Goal: Task Accomplishment & Management: Manage account settings

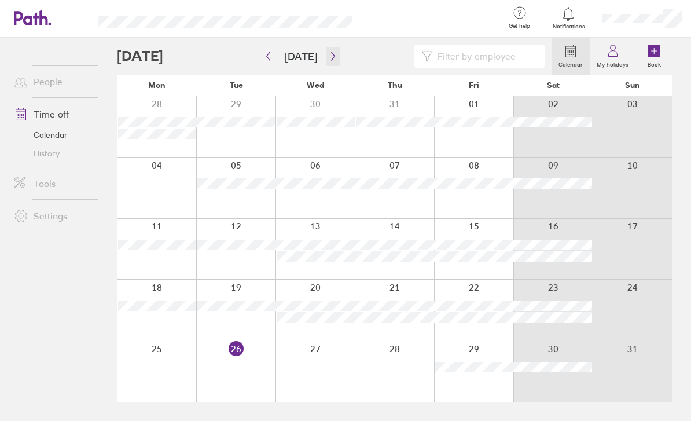
click at [334, 56] on icon "button" at bounding box center [333, 56] width 9 height 9
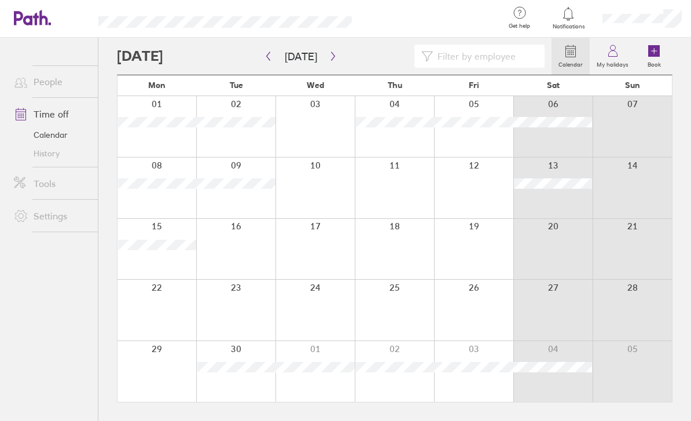
click at [393, 202] on div at bounding box center [394, 188] width 79 height 61
click at [654, 50] on icon at bounding box center [654, 51] width 0 height 5
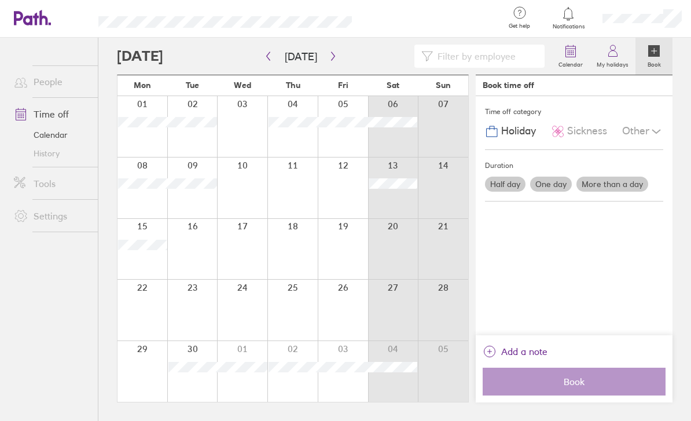
click at [292, 202] on div at bounding box center [293, 188] width 50 height 61
click at [625, 180] on label "More than a day" at bounding box center [613, 184] width 72 height 15
click at [0, 0] on input "More than a day" at bounding box center [0, 0] width 0 height 0
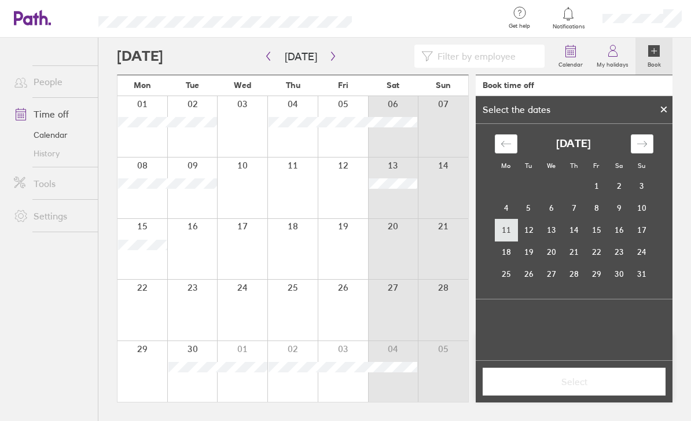
click at [510, 233] on td "11" at bounding box center [506, 230] width 23 height 22
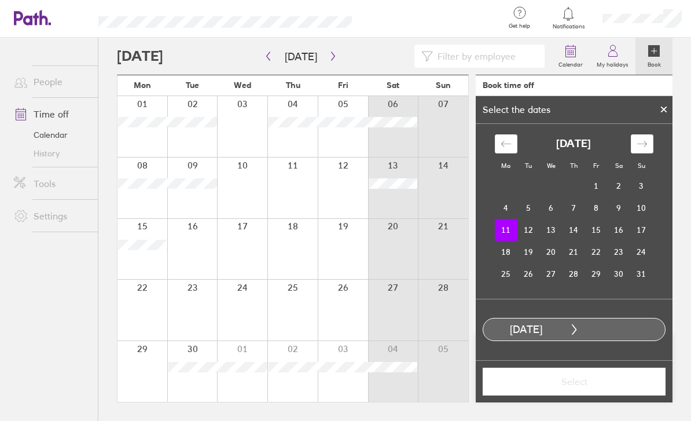
click at [510, 233] on td "11" at bounding box center [506, 230] width 23 height 22
click at [525, 231] on td "12" at bounding box center [529, 230] width 23 height 22
click at [599, 389] on button "Select" at bounding box center [574, 382] width 183 height 28
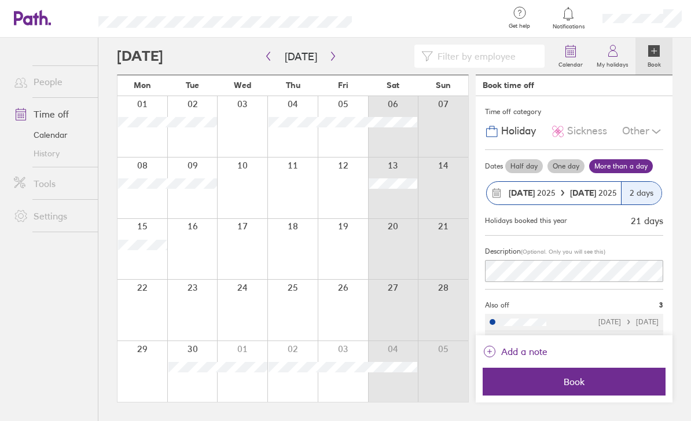
click at [594, 386] on span "Book" at bounding box center [574, 381] width 167 height 10
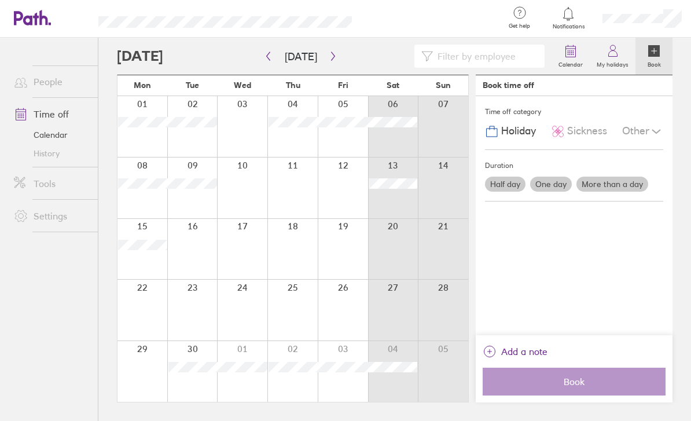
click at [631, 177] on label "More than a day" at bounding box center [613, 184] width 72 height 15
click at [0, 0] on input "More than a day" at bounding box center [0, 0] width 0 height 0
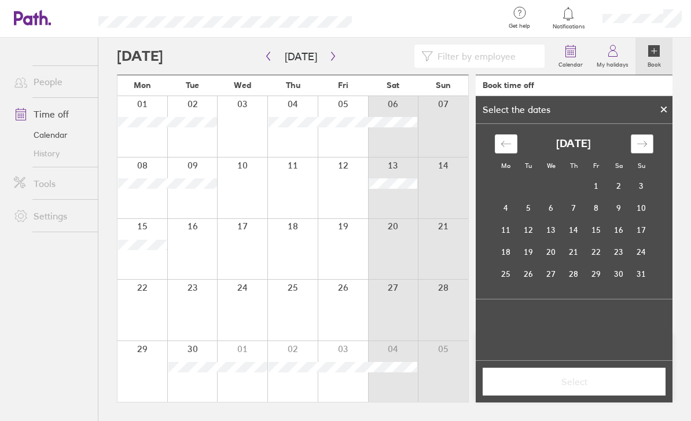
click at [639, 138] on icon "Move forward to switch to the next month." at bounding box center [642, 143] width 11 height 11
click at [580, 197] on td "11" at bounding box center [574, 208] width 23 height 22
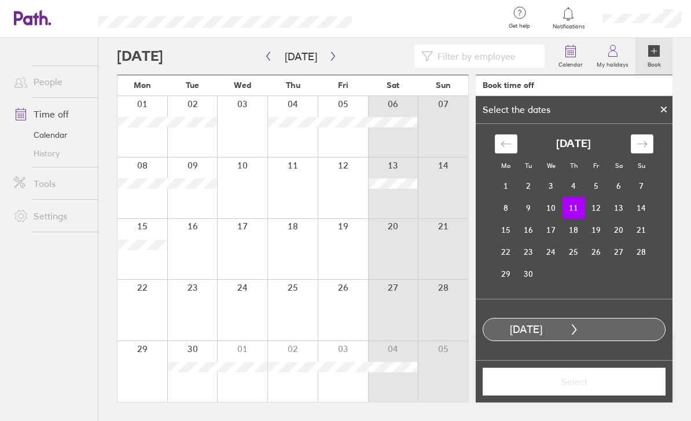
click at [579, 197] on td "11" at bounding box center [574, 208] width 23 height 22
click at [595, 197] on td "12" at bounding box center [596, 208] width 23 height 22
click at [609, 386] on span "Select" at bounding box center [574, 381] width 167 height 10
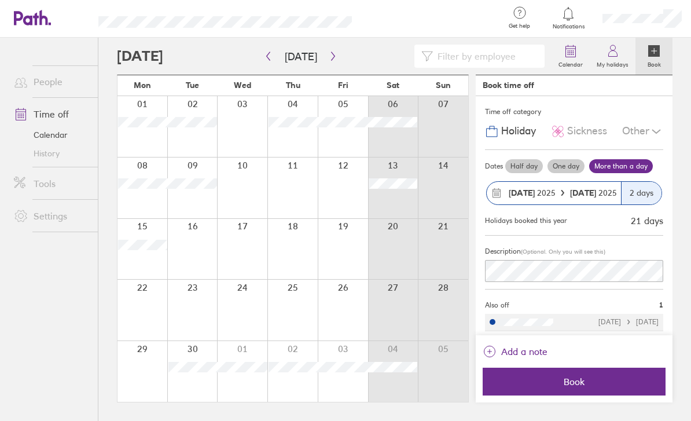
click at [602, 382] on span "Book" at bounding box center [574, 381] width 167 height 10
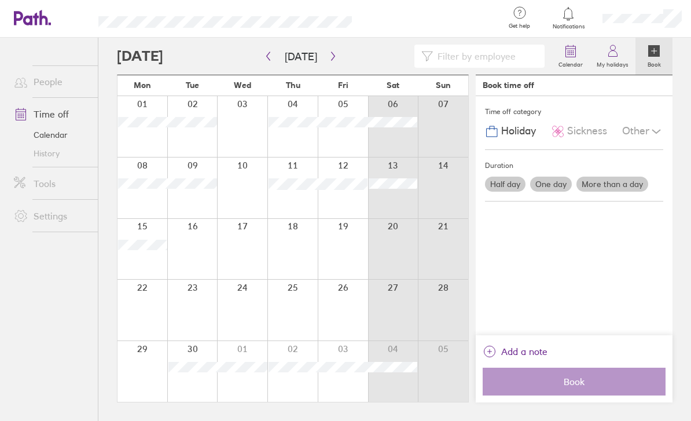
click at [607, 44] on icon at bounding box center [613, 51] width 14 height 14
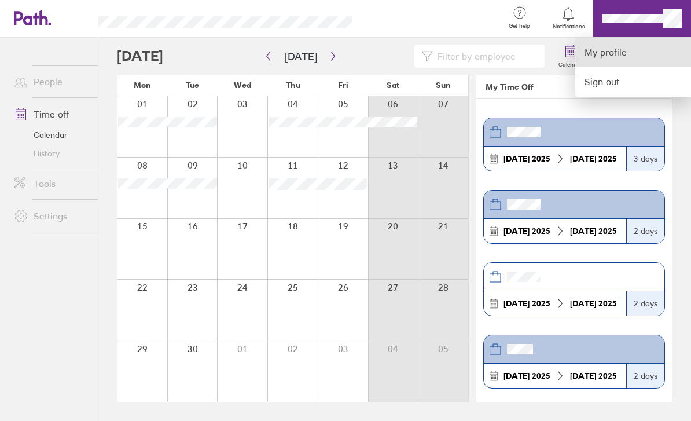
click at [623, 44] on link "My profile" at bounding box center [634, 53] width 116 height 30
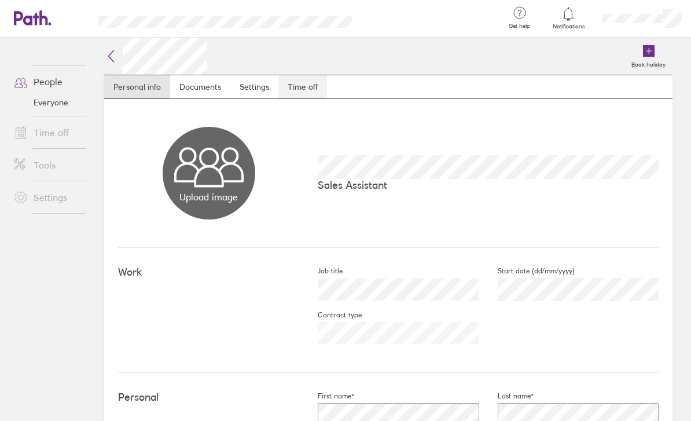
click at [315, 86] on link "Time off" at bounding box center [303, 86] width 49 height 23
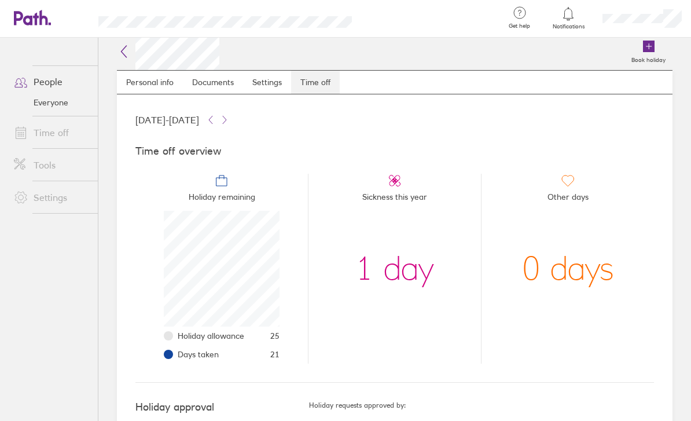
scroll to position [4, 0]
click at [129, 53] on icon at bounding box center [124, 52] width 14 height 14
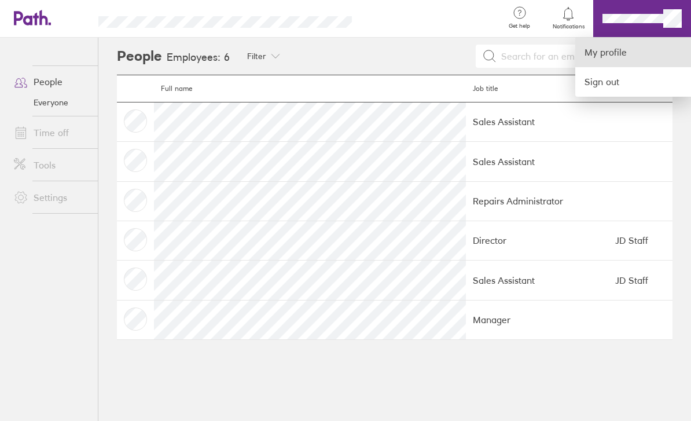
click at [593, 51] on link "My profile" at bounding box center [634, 53] width 116 height 30
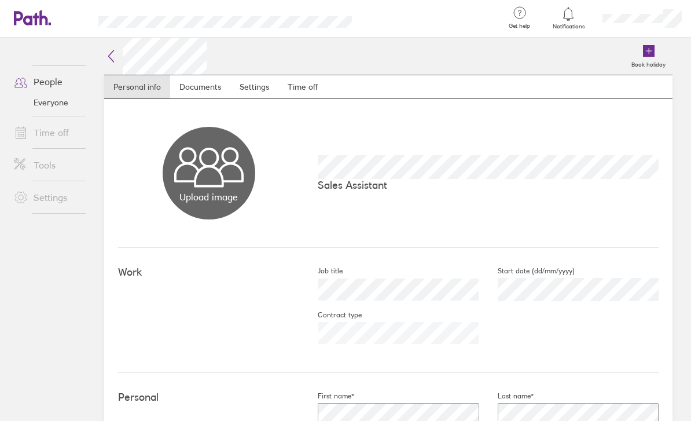
click at [651, 49] on icon at bounding box center [649, 51] width 12 height 12
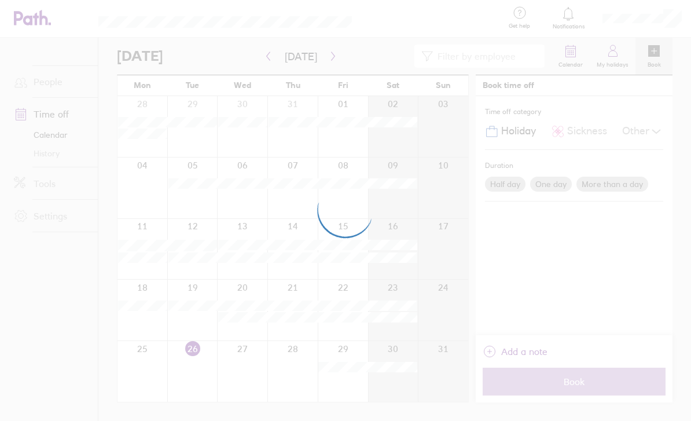
click at [325, 52] on div at bounding box center [345, 210] width 691 height 421
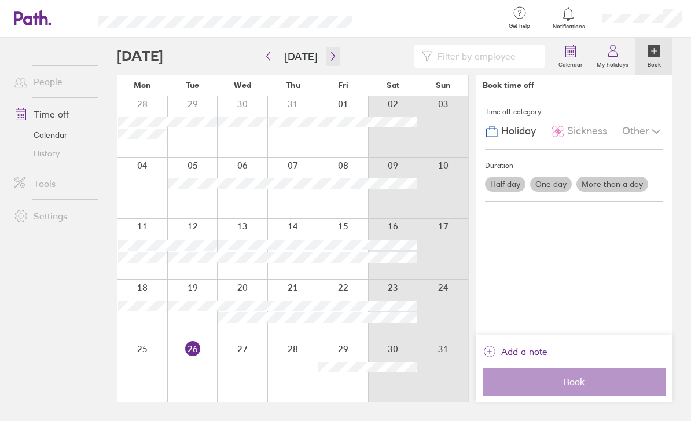
click at [331, 58] on icon "button" at bounding box center [333, 56] width 9 height 9
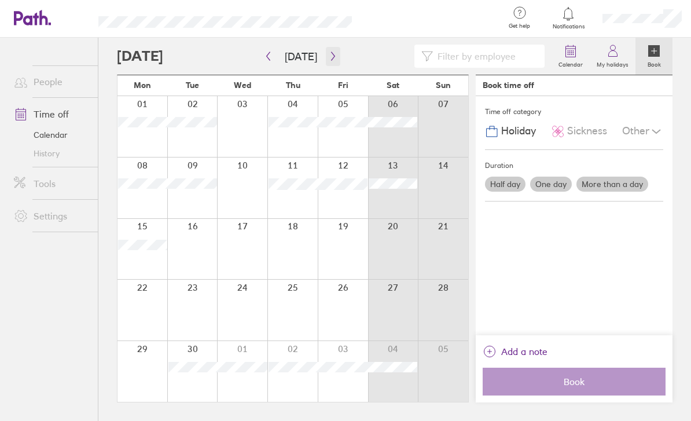
click at [335, 56] on button "button" at bounding box center [333, 56] width 14 height 19
click at [331, 57] on icon "button" at bounding box center [332, 56] width 3 height 9
click at [607, 179] on label "More than a day" at bounding box center [613, 184] width 72 height 15
click at [0, 0] on input "More than a day" at bounding box center [0, 0] width 0 height 0
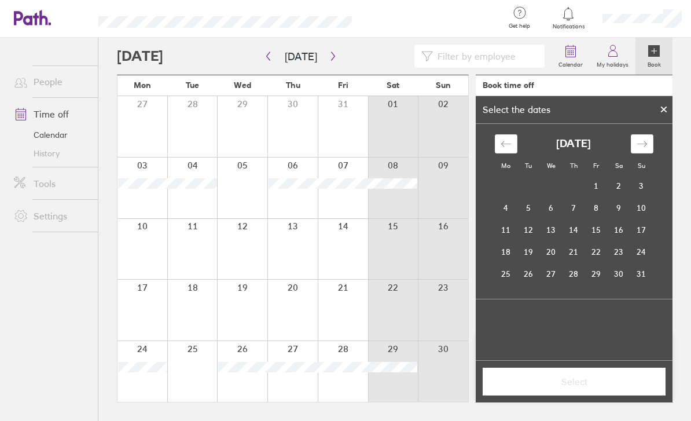
click at [148, 259] on div at bounding box center [143, 249] width 50 height 61
click at [185, 267] on div at bounding box center [192, 249] width 50 height 61
click at [637, 141] on icon "Move forward to switch to the next month." at bounding box center [642, 143] width 11 height 11
click at [643, 149] on icon "Move forward to switch to the next month." at bounding box center [642, 143] width 11 height 11
click at [647, 143] on icon "Move forward to switch to the next month." at bounding box center [642, 143] width 11 height 11
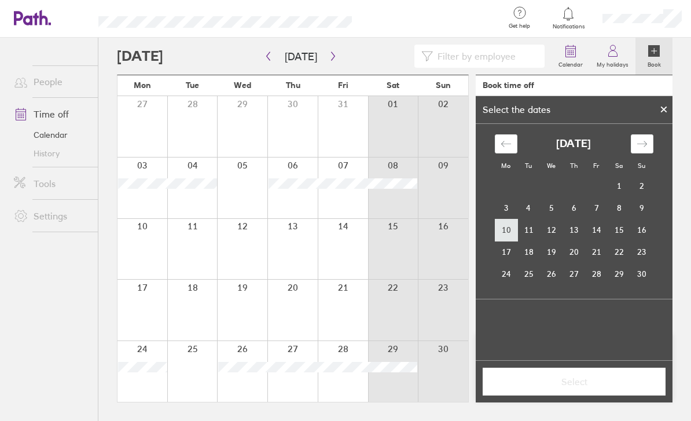
click at [507, 234] on td "10" at bounding box center [506, 230] width 23 height 22
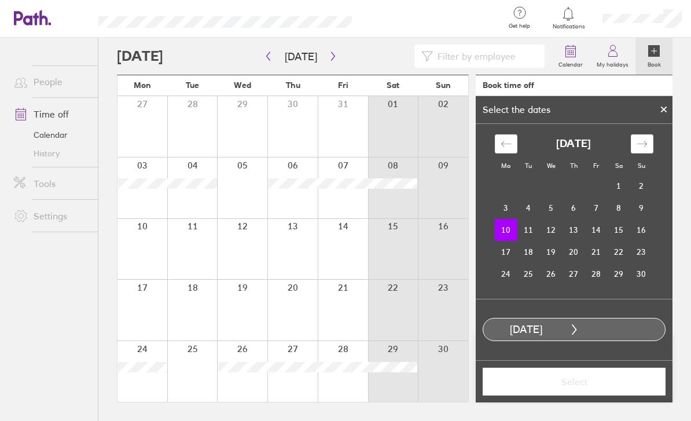
click at [507, 233] on td "10" at bounding box center [506, 230] width 23 height 22
click at [529, 233] on td "11" at bounding box center [529, 230] width 23 height 22
click at [548, 382] on span "Select" at bounding box center [574, 381] width 167 height 10
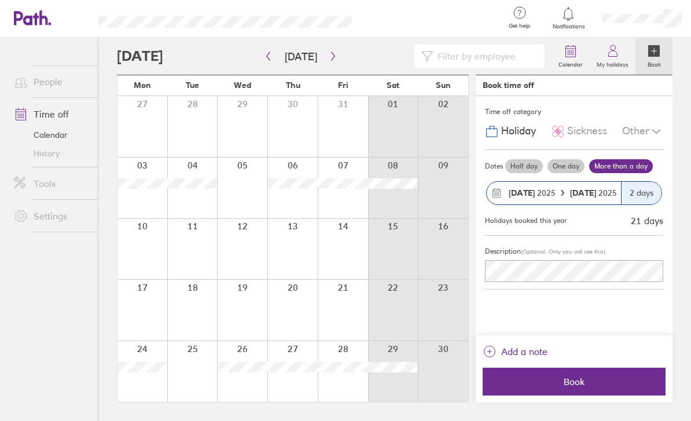
click at [558, 386] on span "Book" at bounding box center [574, 381] width 167 height 10
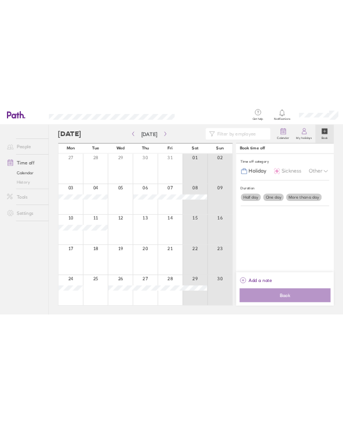
scroll to position [0, 0]
